Goal: Task Accomplishment & Management: Complete application form

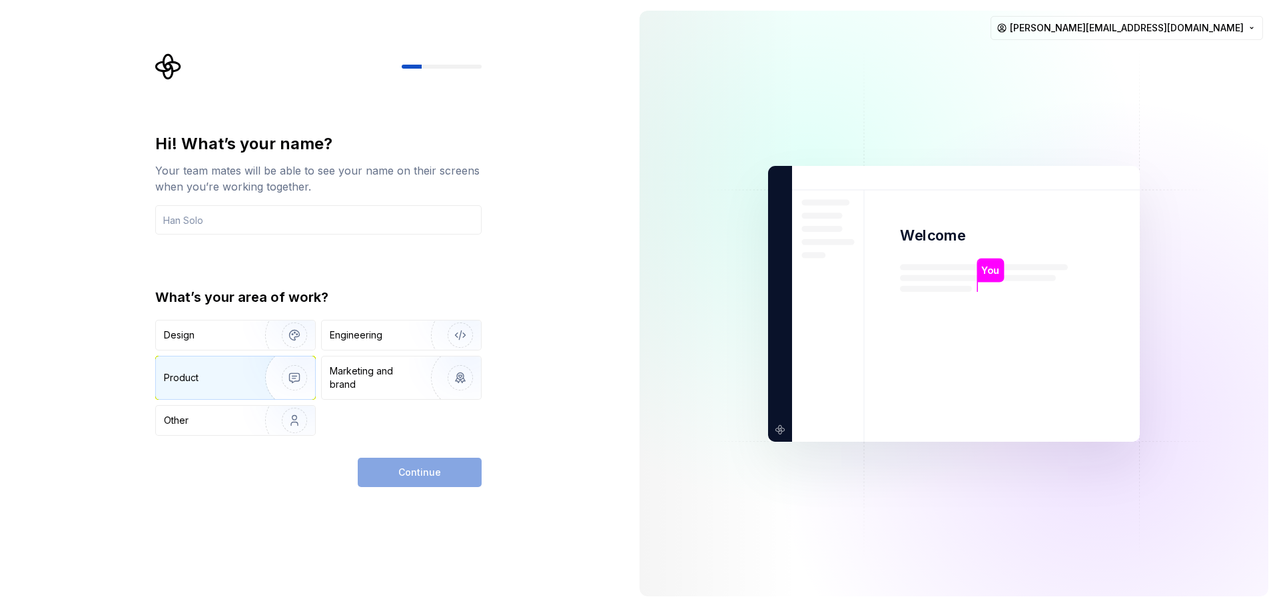
click at [205, 372] on div "Product" at bounding box center [208, 377] width 88 height 13
click at [422, 469] on div "Continue" at bounding box center [420, 472] width 124 height 29
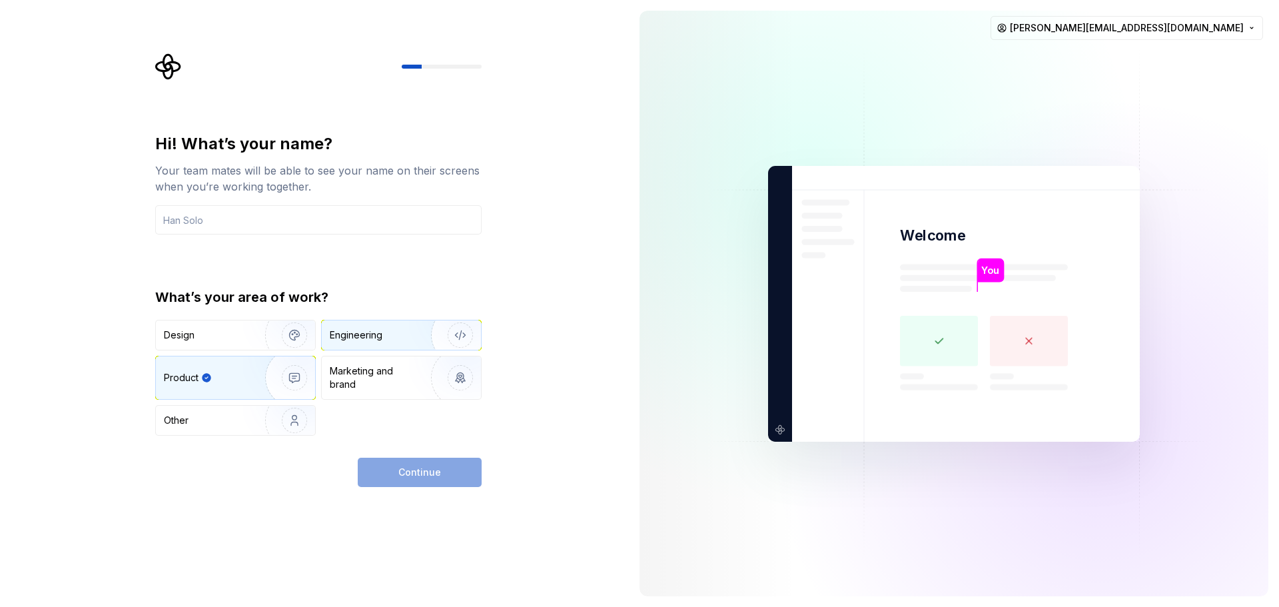
click at [378, 335] on div "Engineering" at bounding box center [356, 335] width 53 height 13
click at [251, 227] on input "text" at bounding box center [318, 219] width 327 height 29
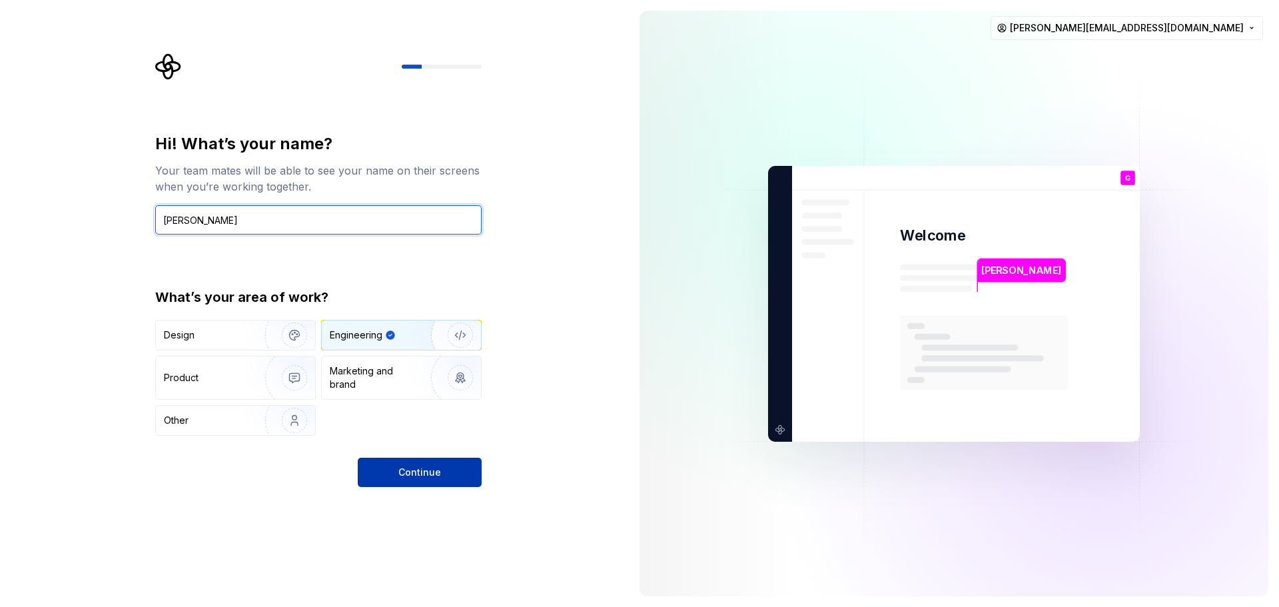
type input "[PERSON_NAME]"
click at [398, 464] on button "Continue" at bounding box center [420, 472] width 124 height 29
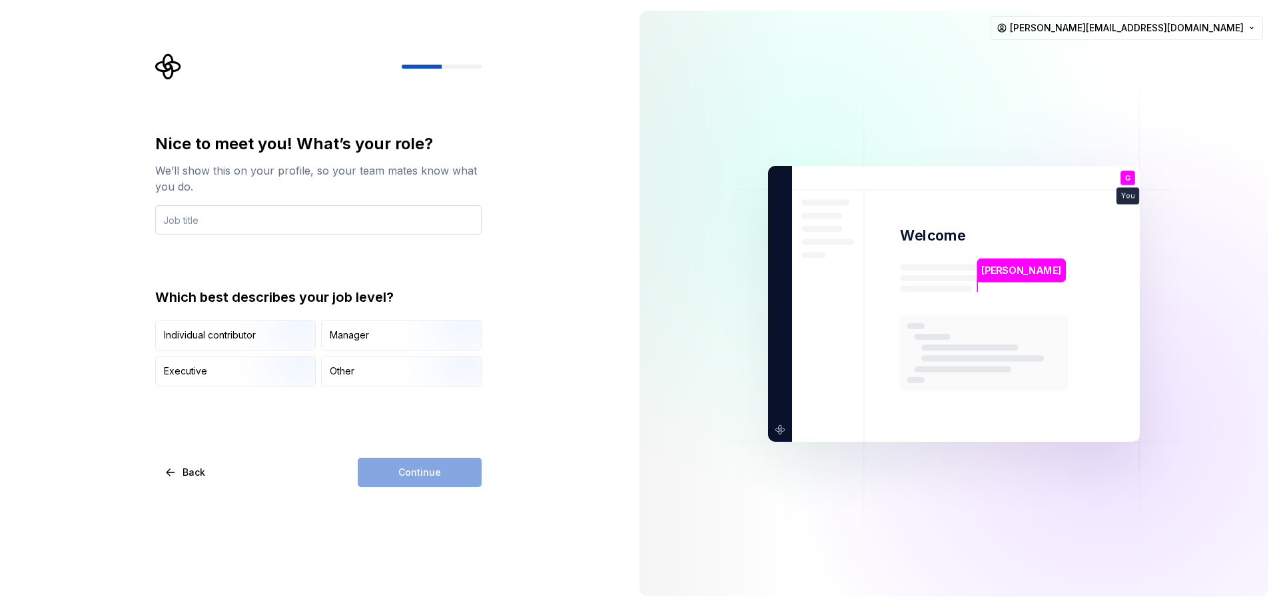
click at [300, 223] on input "text" at bounding box center [318, 219] width 327 height 29
click at [381, 338] on div "Manager" at bounding box center [401, 335] width 159 height 29
click at [433, 461] on div "Continue" at bounding box center [420, 472] width 124 height 29
click at [357, 207] on input "text" at bounding box center [318, 219] width 327 height 29
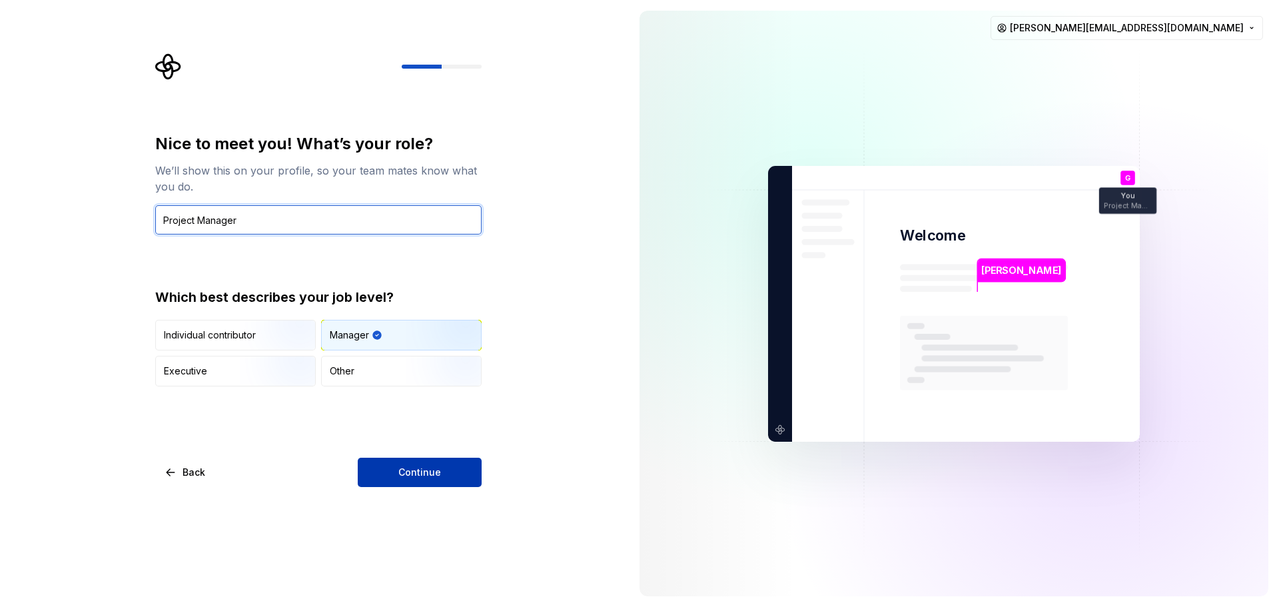
type input "Project Manager"
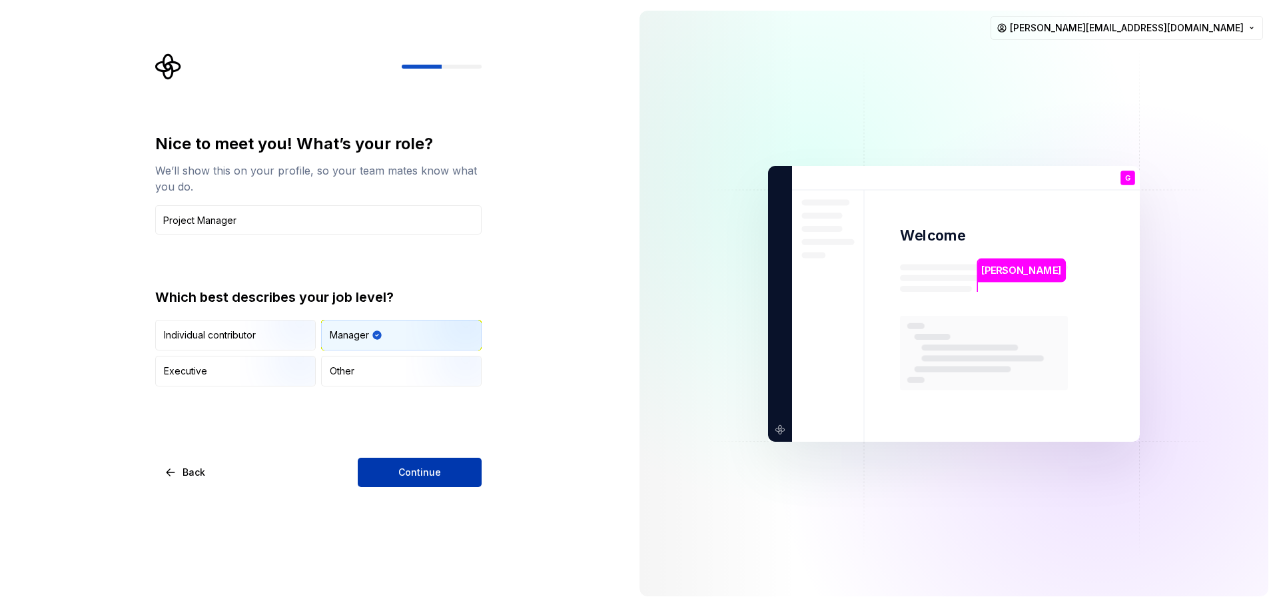
click at [431, 477] on span "Continue" at bounding box center [419, 472] width 43 height 13
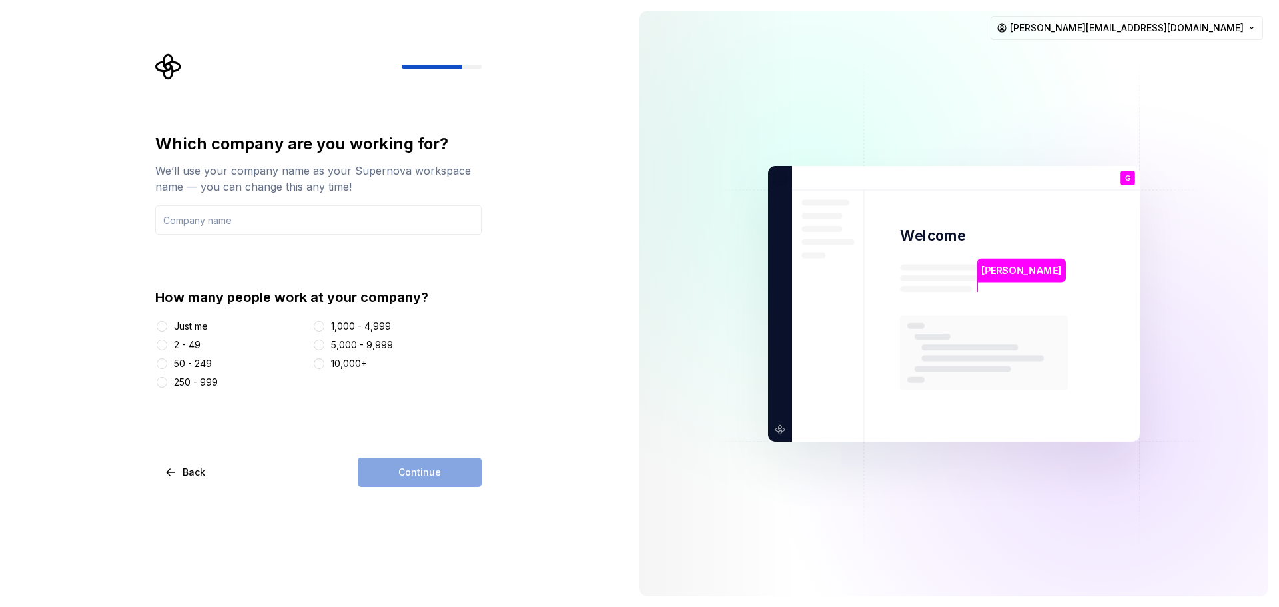
click at [179, 330] on div "Just me" at bounding box center [191, 326] width 34 height 13
click at [167, 330] on button "Just me" at bounding box center [162, 326] width 11 height 11
click at [432, 466] on div "Continue" at bounding box center [420, 472] width 124 height 29
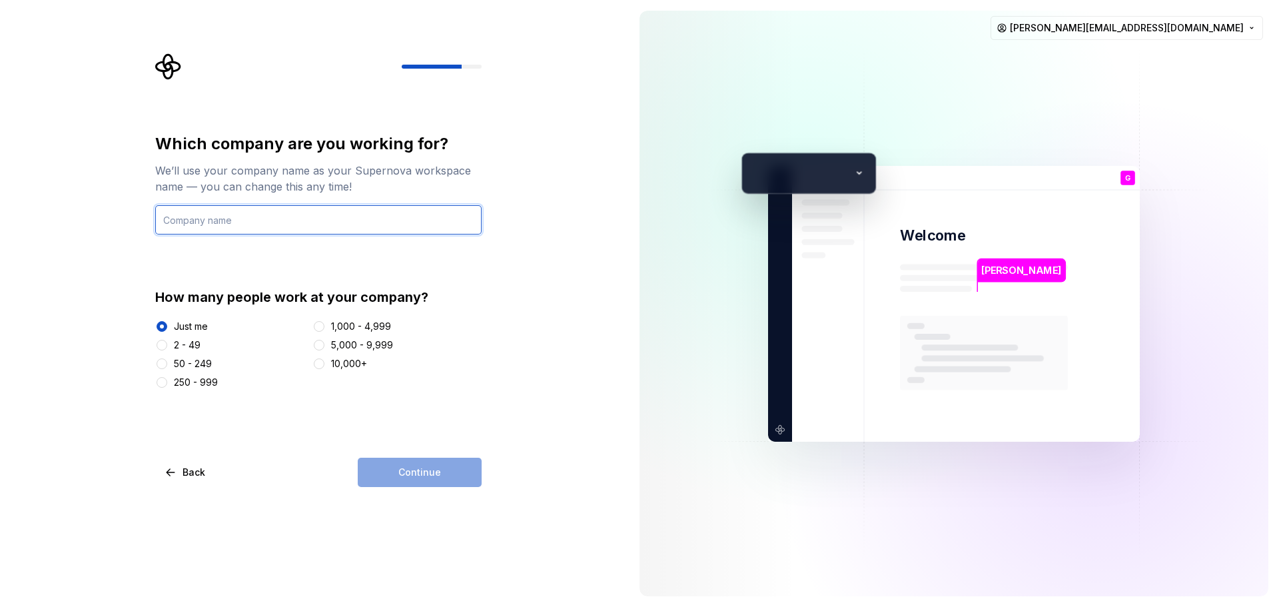
click at [326, 216] on input "text" at bounding box center [318, 219] width 327 height 29
type input "Test"
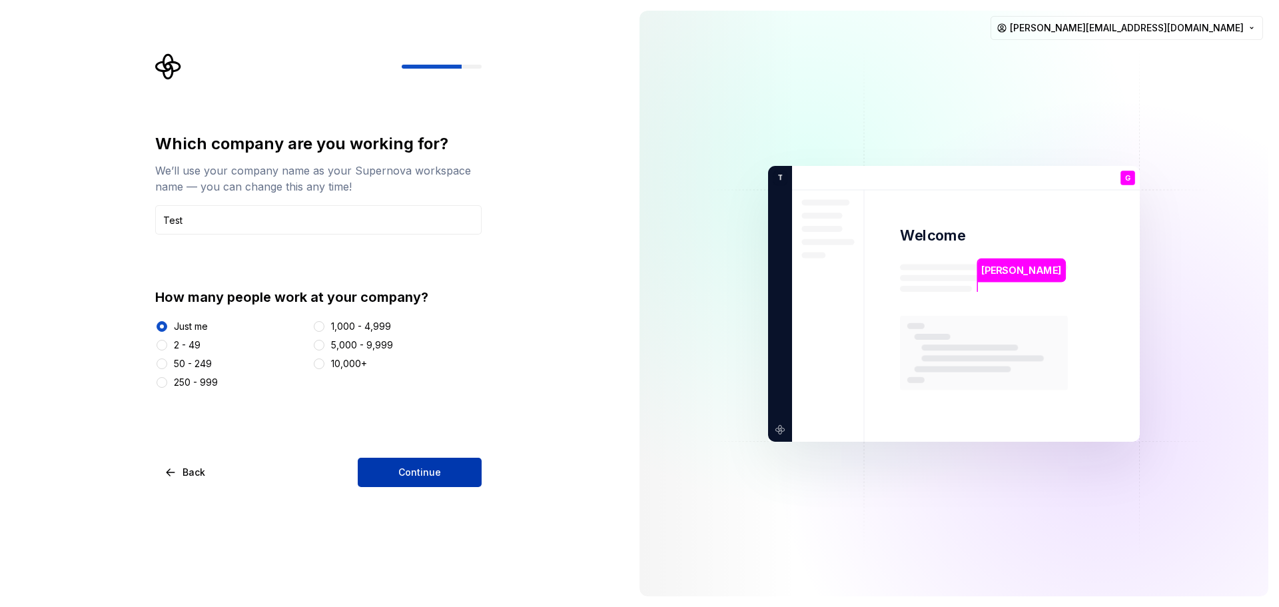
click at [432, 478] on span "Continue" at bounding box center [419, 472] width 43 height 13
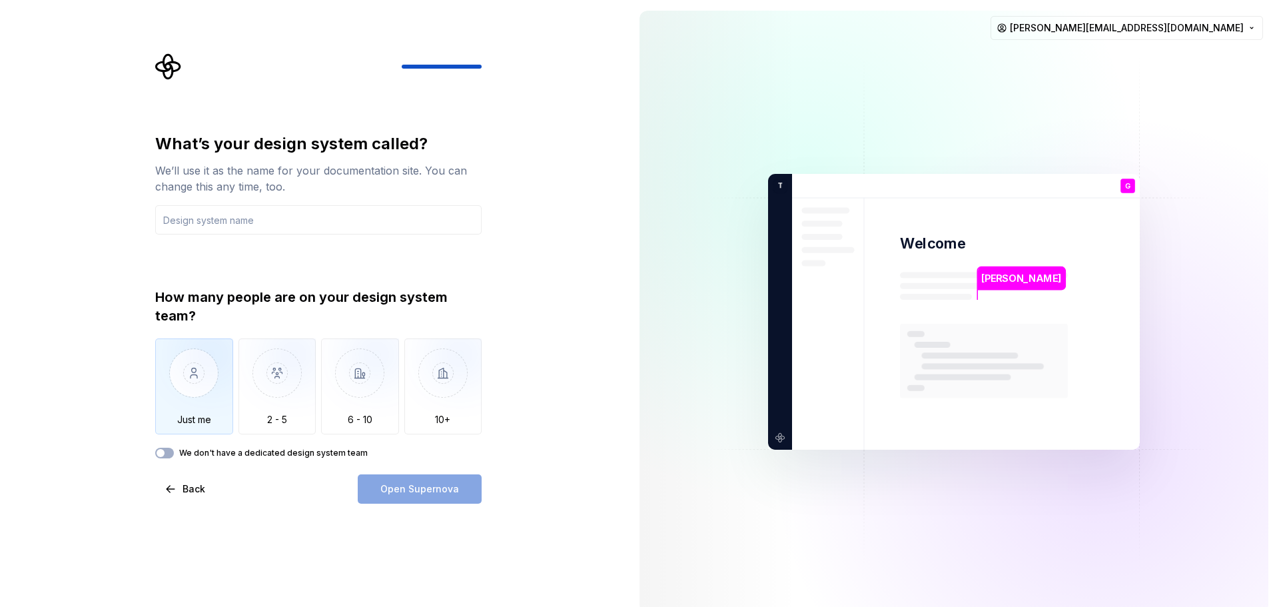
click at [217, 410] on img "button" at bounding box center [194, 383] width 78 height 89
click at [307, 225] on input "text" at bounding box center [318, 219] width 327 height 29
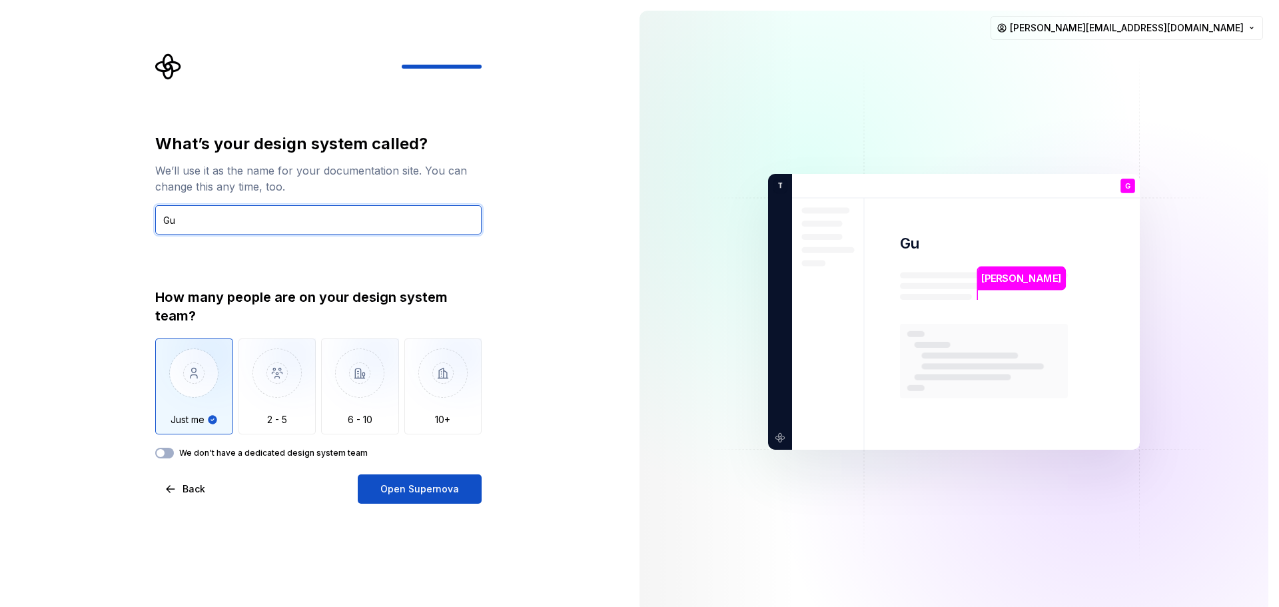
type input "G"
type input "Project"
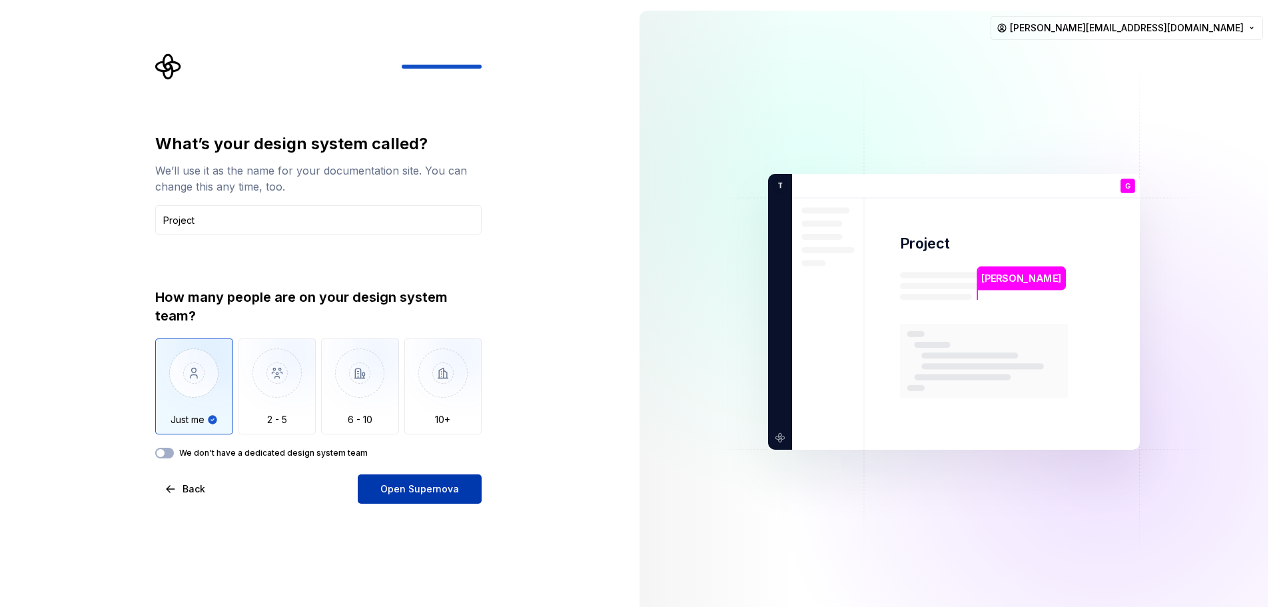
click at [425, 482] on span "Open Supernova" at bounding box center [419, 488] width 79 height 13
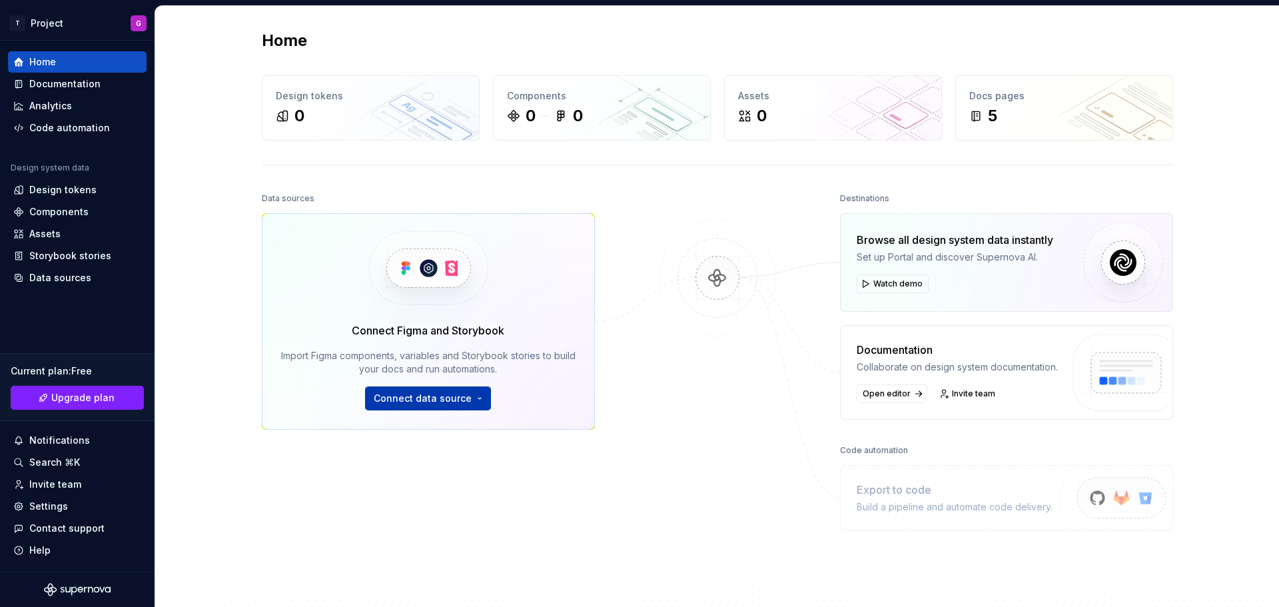
click at [474, 393] on button "Connect data source" at bounding box center [428, 398] width 126 height 24
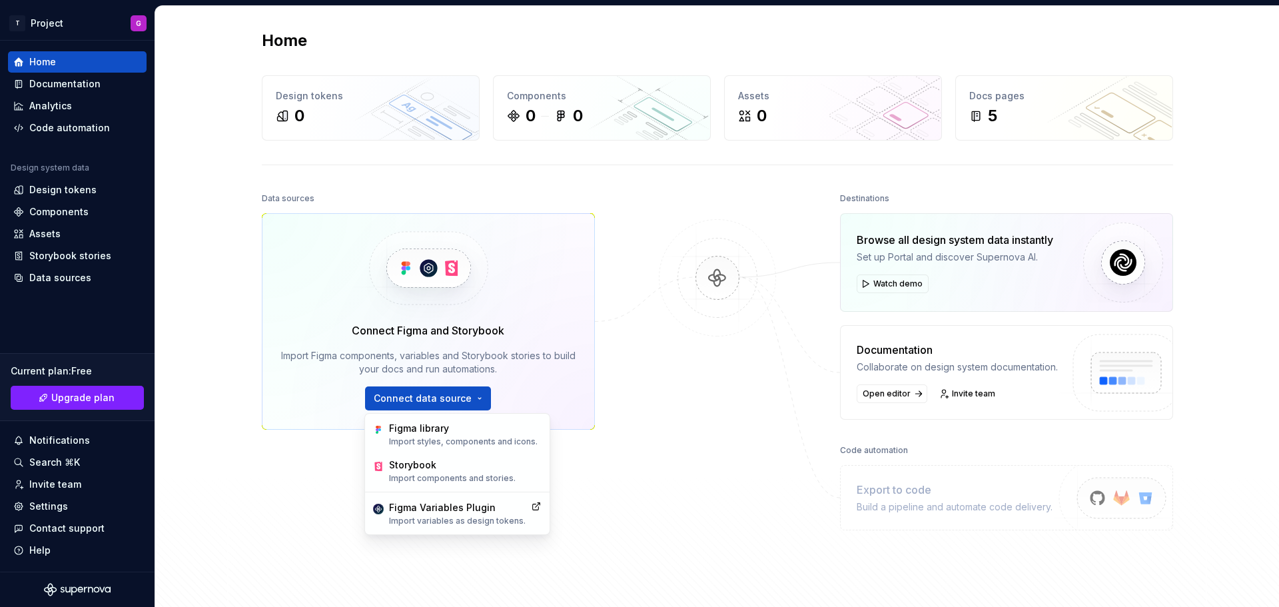
click at [665, 498] on div at bounding box center [717, 371] width 133 height 365
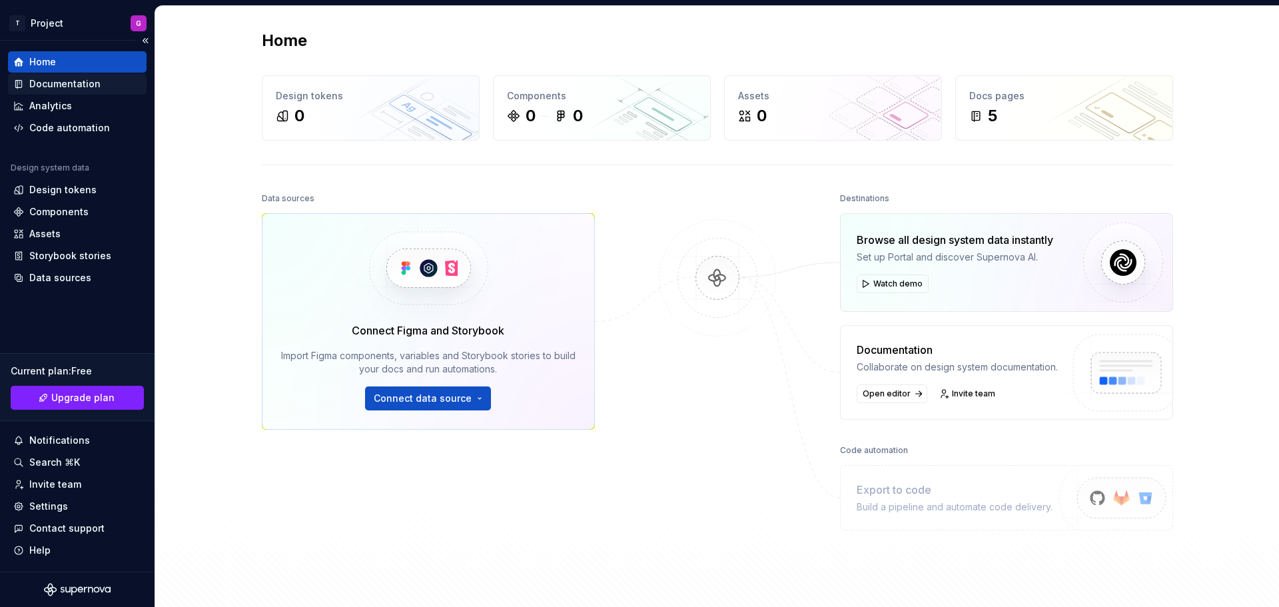
click at [61, 87] on div "Documentation" at bounding box center [64, 83] width 71 height 13
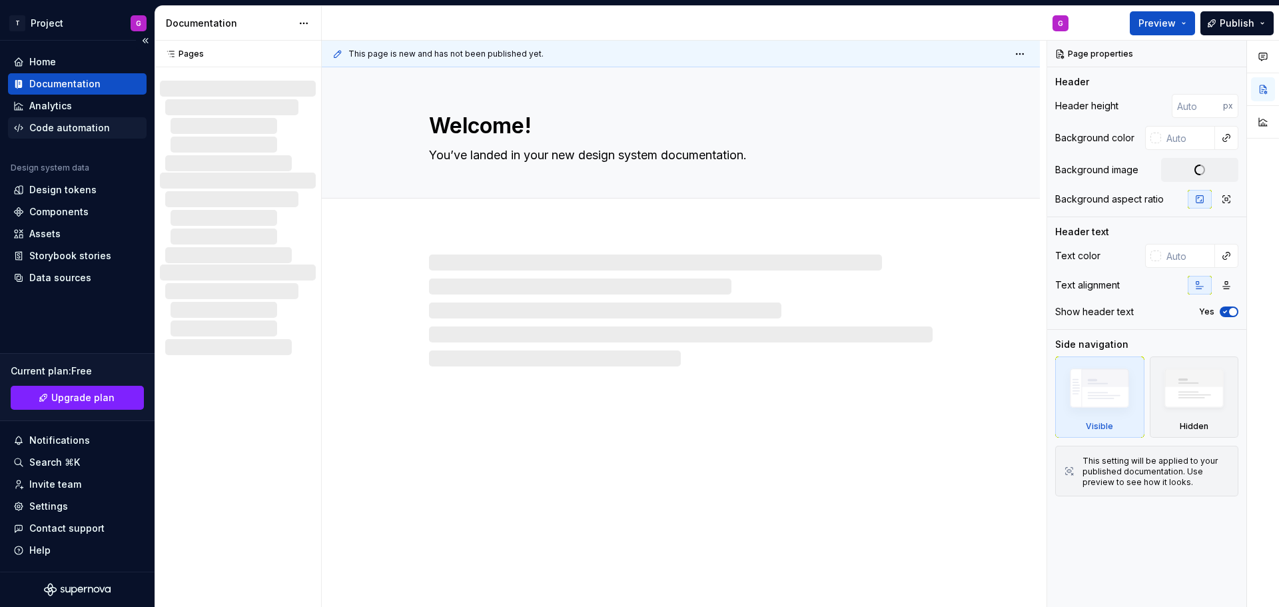
click at [73, 124] on div "Code automation" at bounding box center [69, 127] width 81 height 13
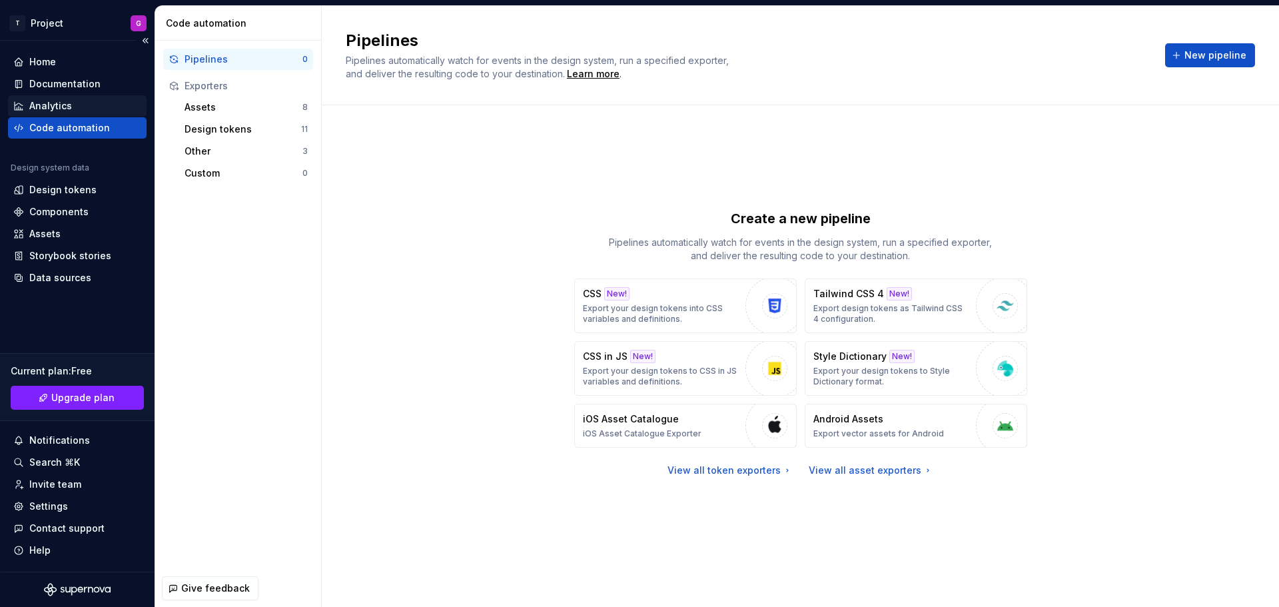
click at [79, 103] on div "Analytics" at bounding box center [77, 105] width 128 height 13
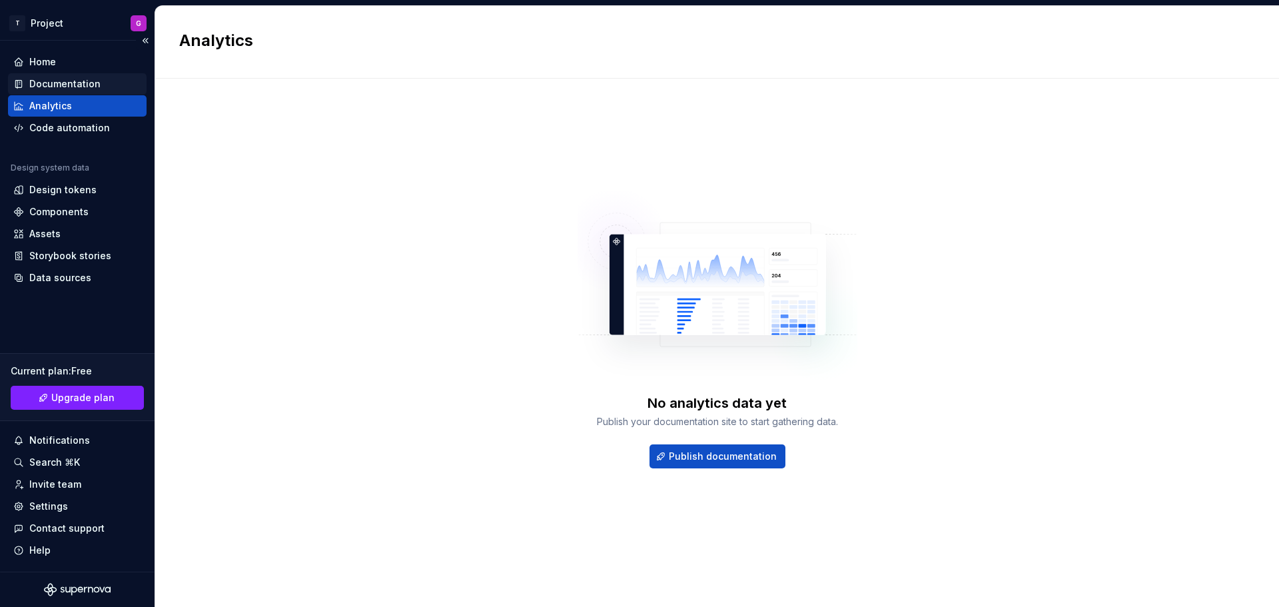
click at [83, 91] on div "Documentation" at bounding box center [77, 83] width 139 height 21
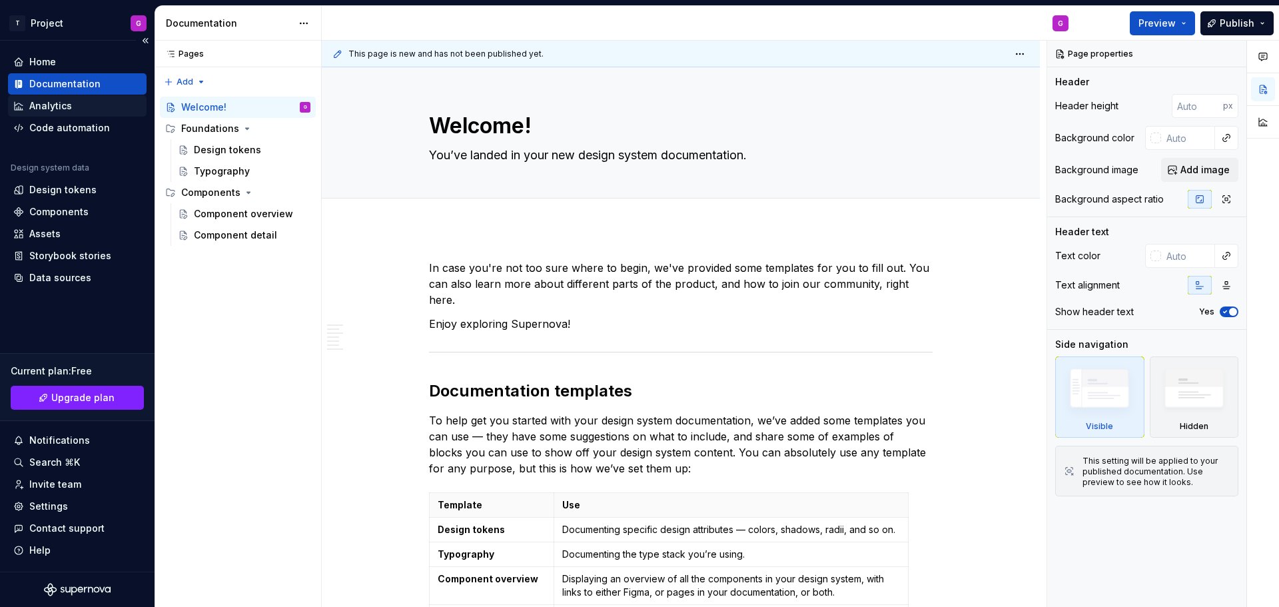
type textarea "*"
click at [105, 183] on div "Design tokens" at bounding box center [77, 189] width 139 height 21
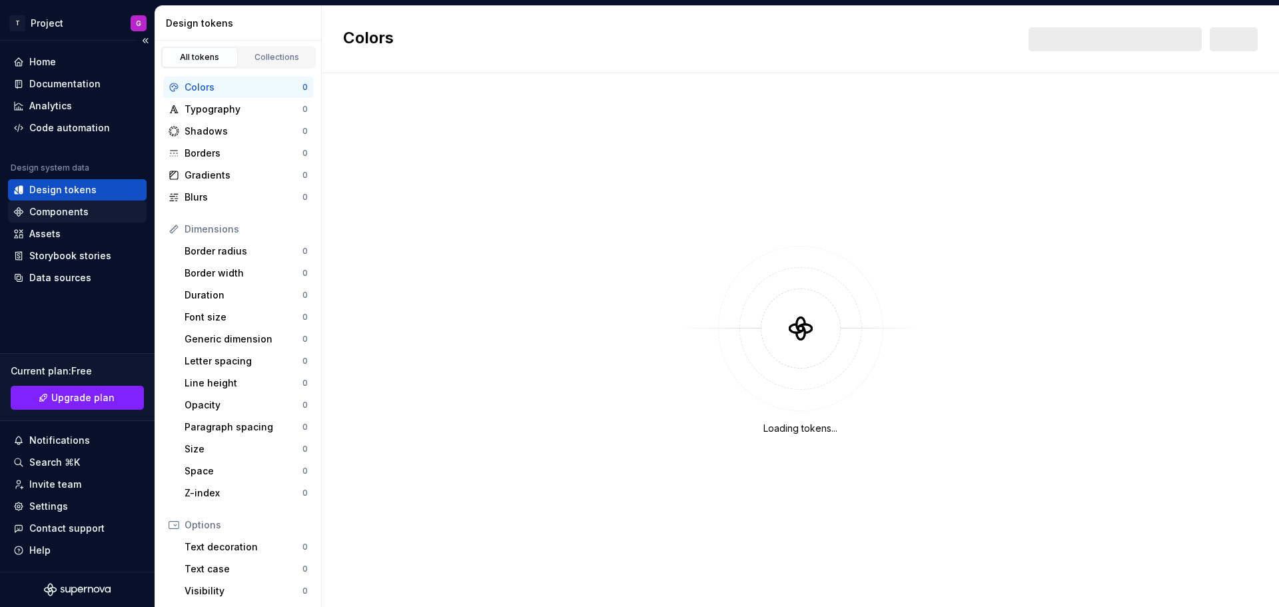
click at [109, 213] on div "Components" at bounding box center [77, 211] width 128 height 13
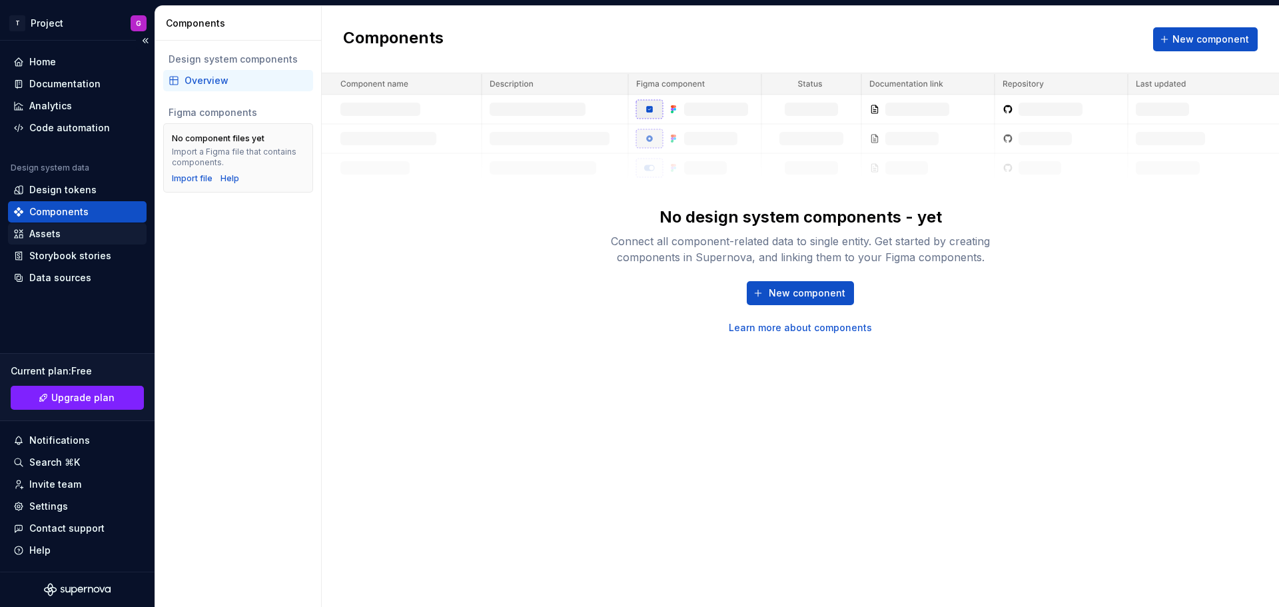
click at [106, 237] on div "Assets" at bounding box center [77, 233] width 128 height 13
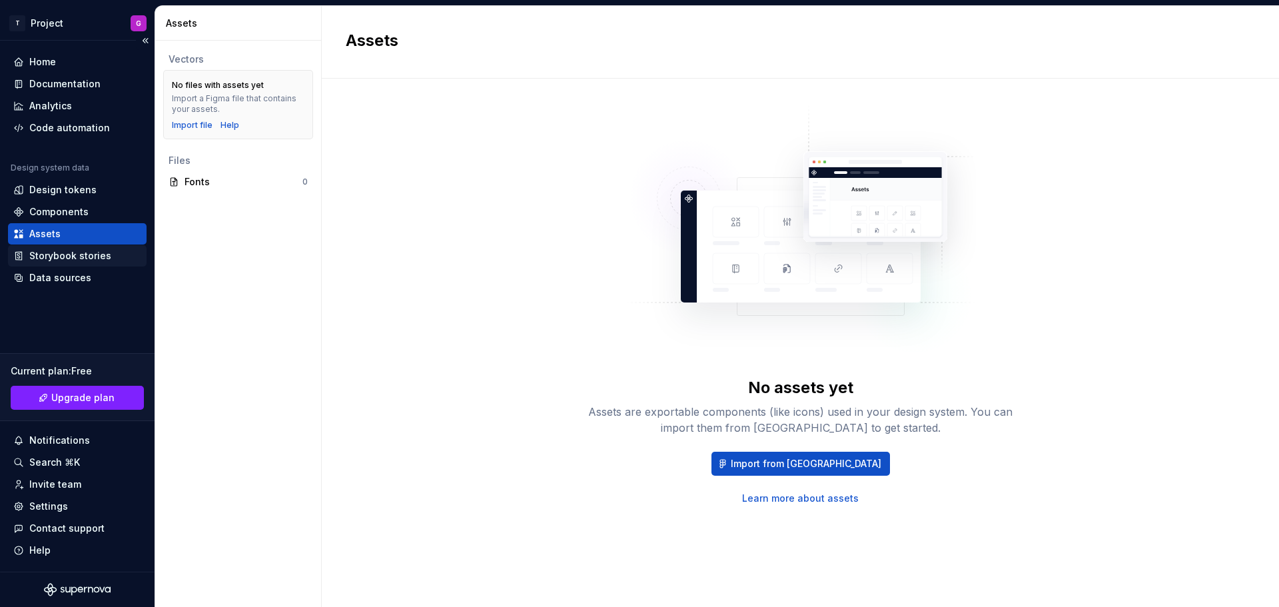
click at [107, 256] on div "Storybook stories" at bounding box center [70, 255] width 82 height 13
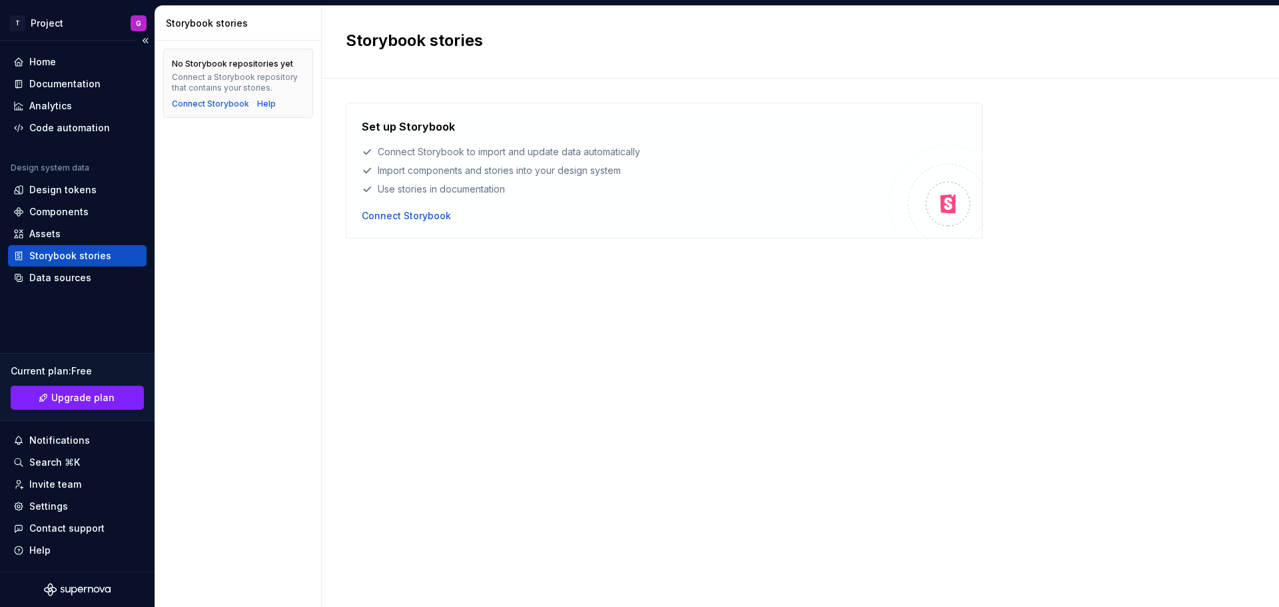
click at [99, 267] on div "Design system data Design tokens Components Assets Storybook stories Data sourc…" at bounding box center [77, 226] width 139 height 126
click at [99, 273] on div "Data sources" at bounding box center [77, 277] width 128 height 13
